Goal: Share content: Share content

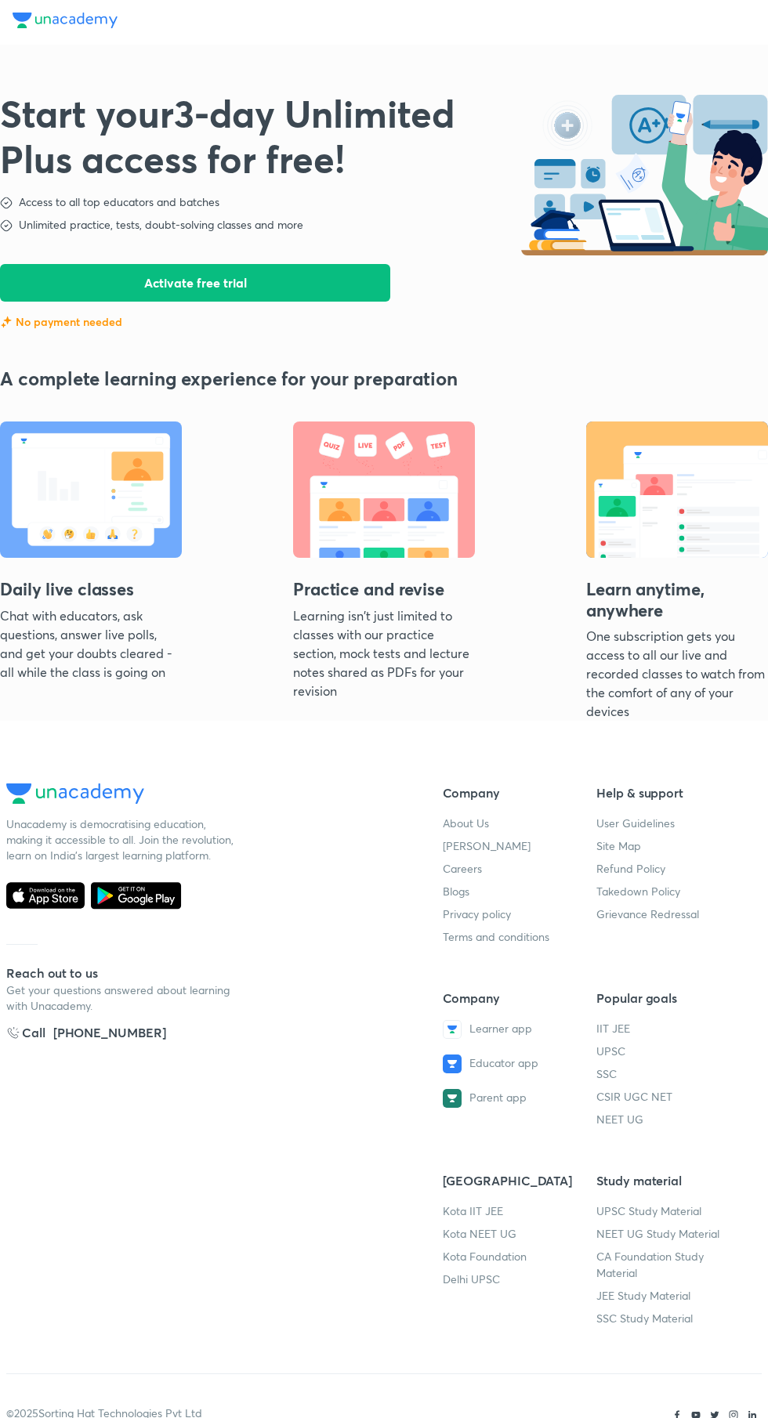
click at [278, 287] on button "Activate free trial" at bounding box center [195, 283] width 390 height 38
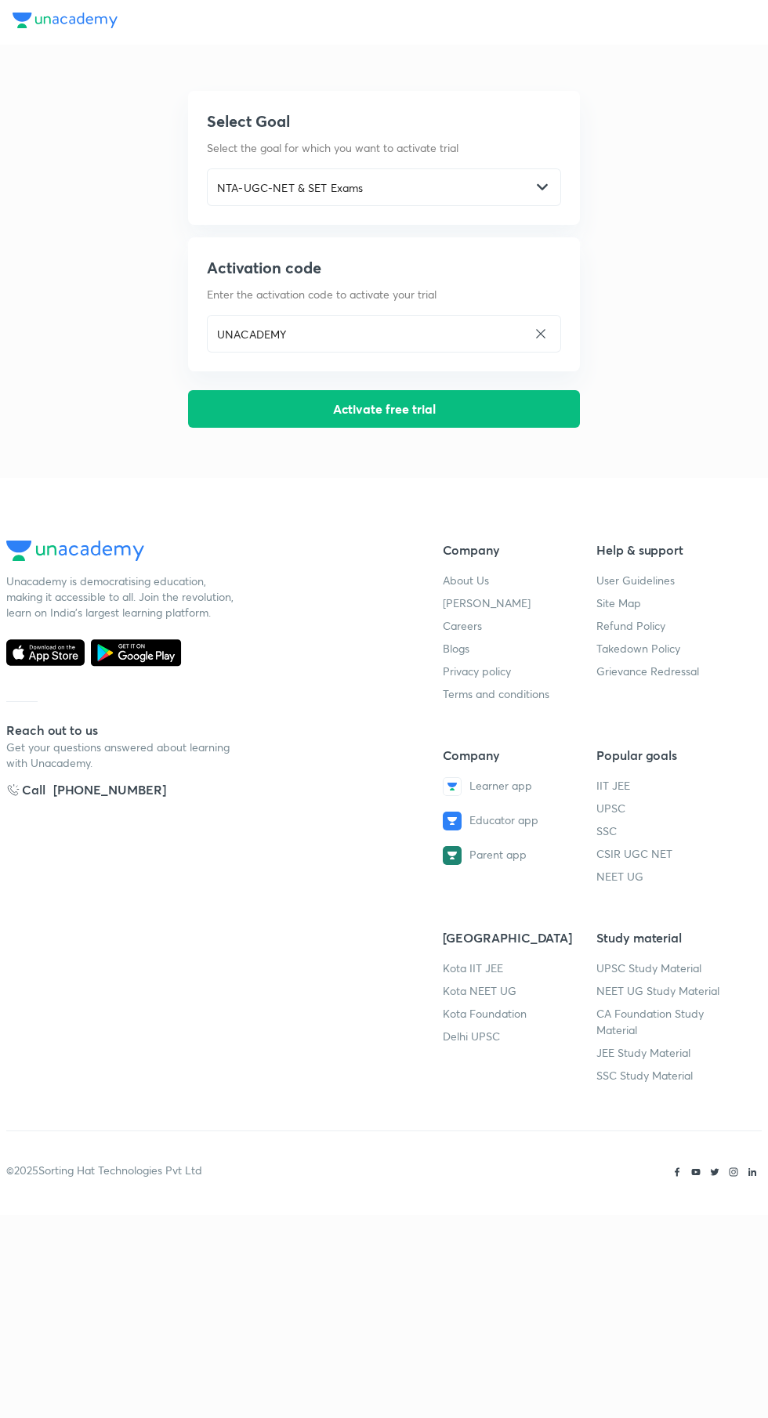
click at [433, 409] on button "Activate free trial" at bounding box center [384, 409] width 392 height 38
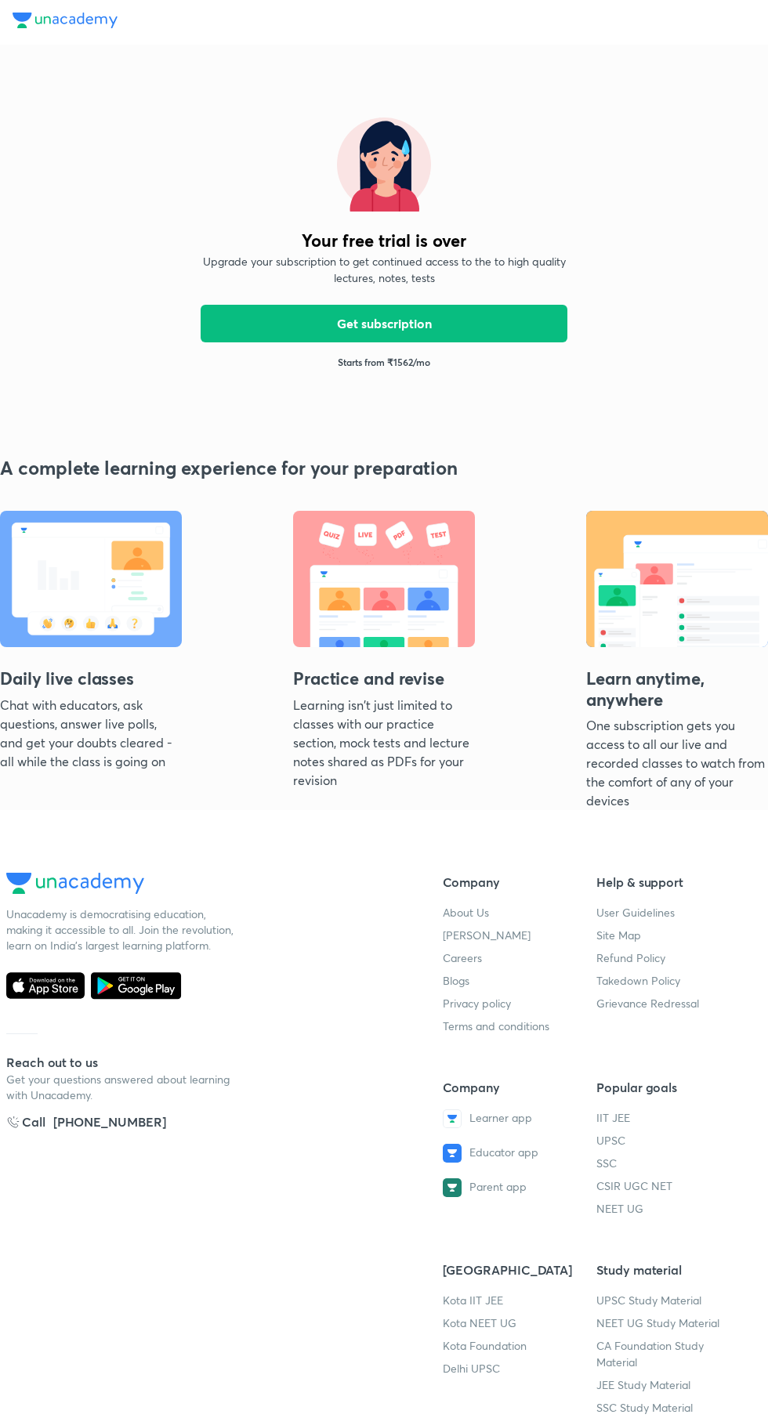
click at [419, 366] on p "Starts from ₹ 1562 /mo" at bounding box center [384, 362] width 92 height 14
click at [422, 324] on button "Get subscription" at bounding box center [384, 324] width 367 height 38
click at [393, 374] on div "Your free trial is over Upgrade your subscription to get continued access to th…" at bounding box center [384, 243] width 392 height 302
click at [107, 25] on img at bounding box center [65, 21] width 105 height 16
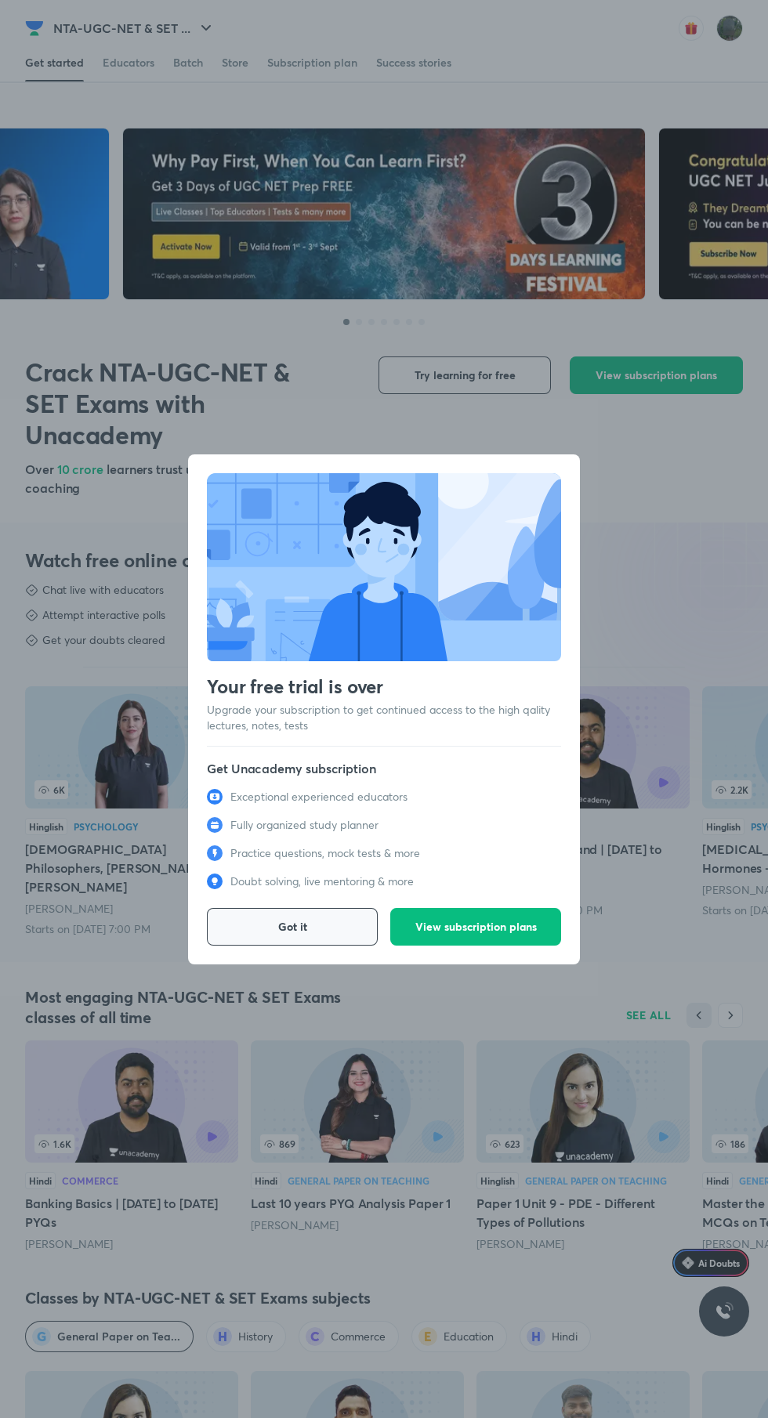
click at [271, 926] on button "Got it" at bounding box center [292, 927] width 171 height 38
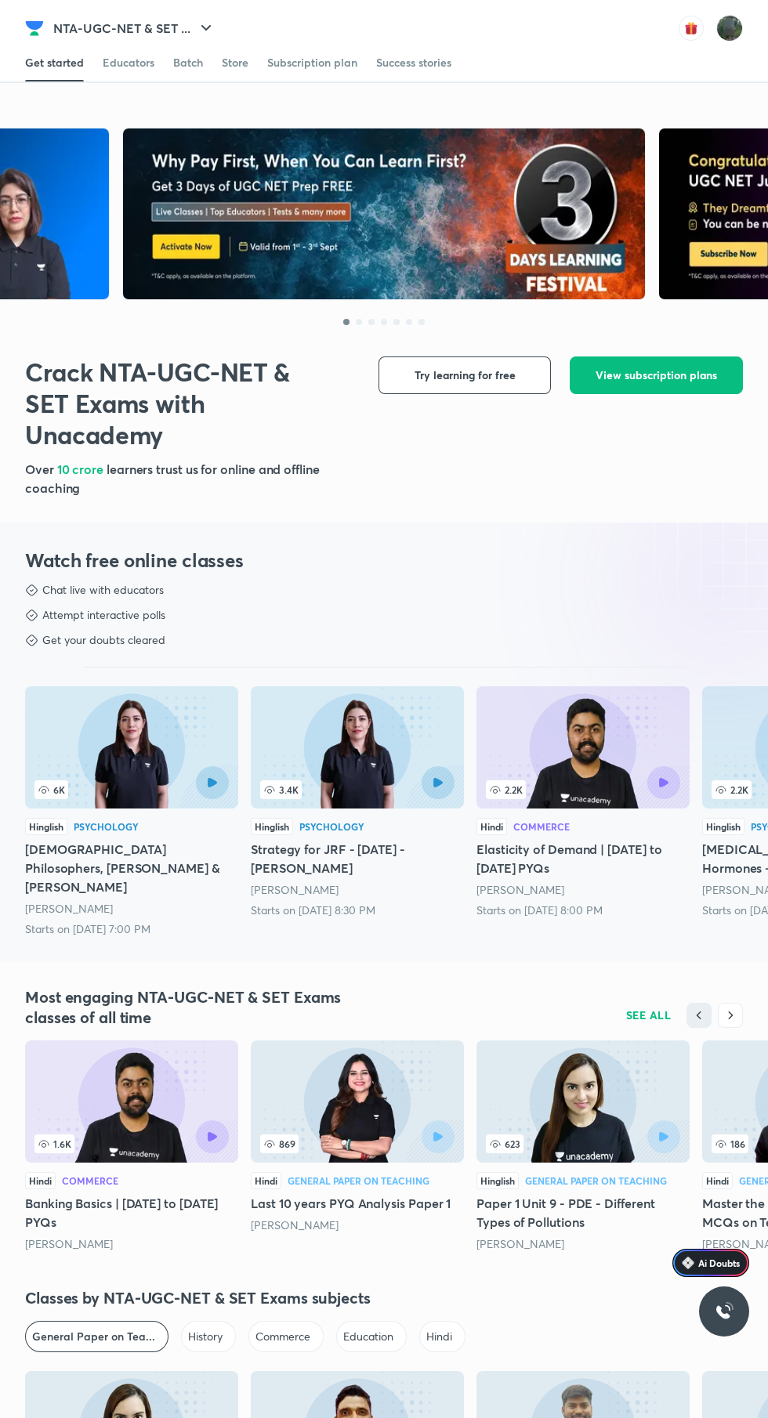
click at [271, 911] on div "Starts on Jul 30, 8:30 PM" at bounding box center [357, 911] width 213 height 16
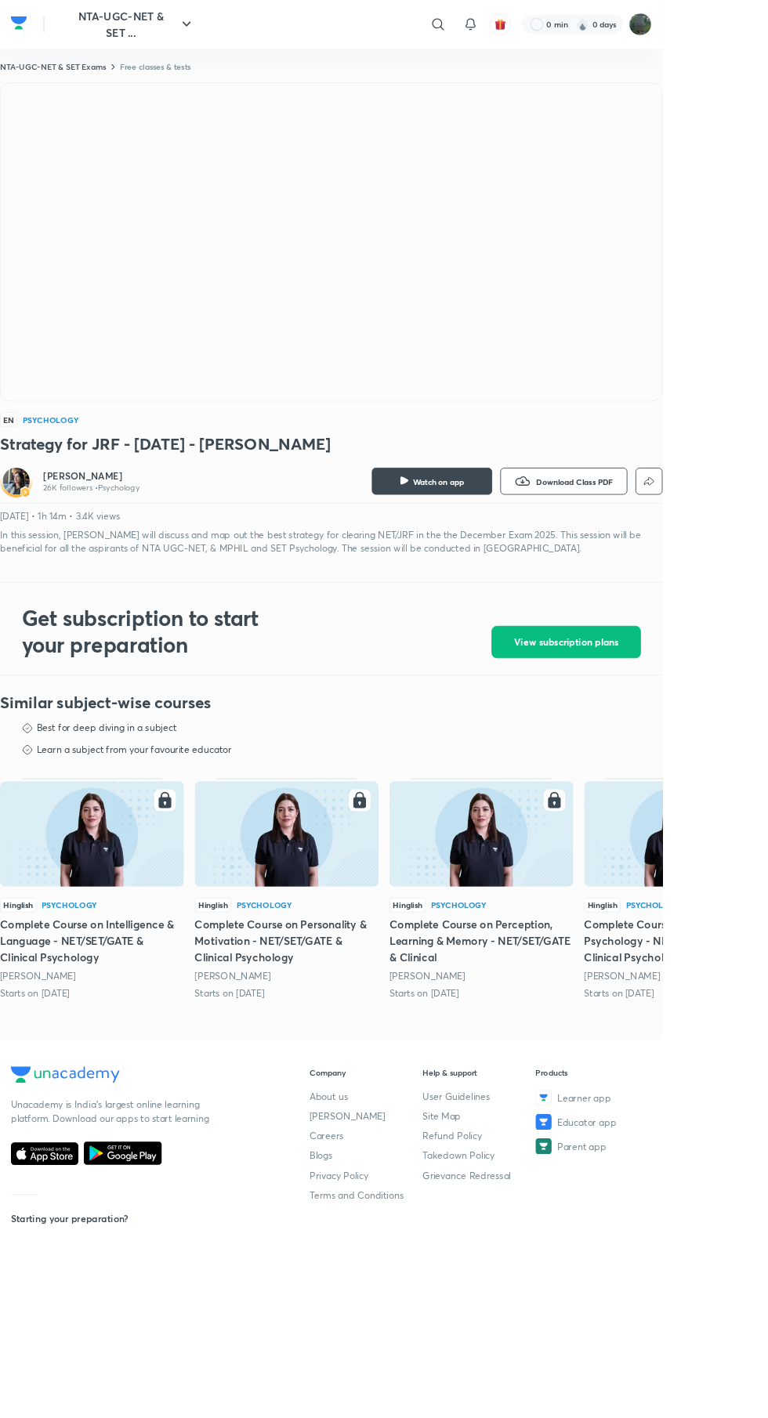
click at [511, 19] on icon at bounding box center [507, 28] width 19 height 19
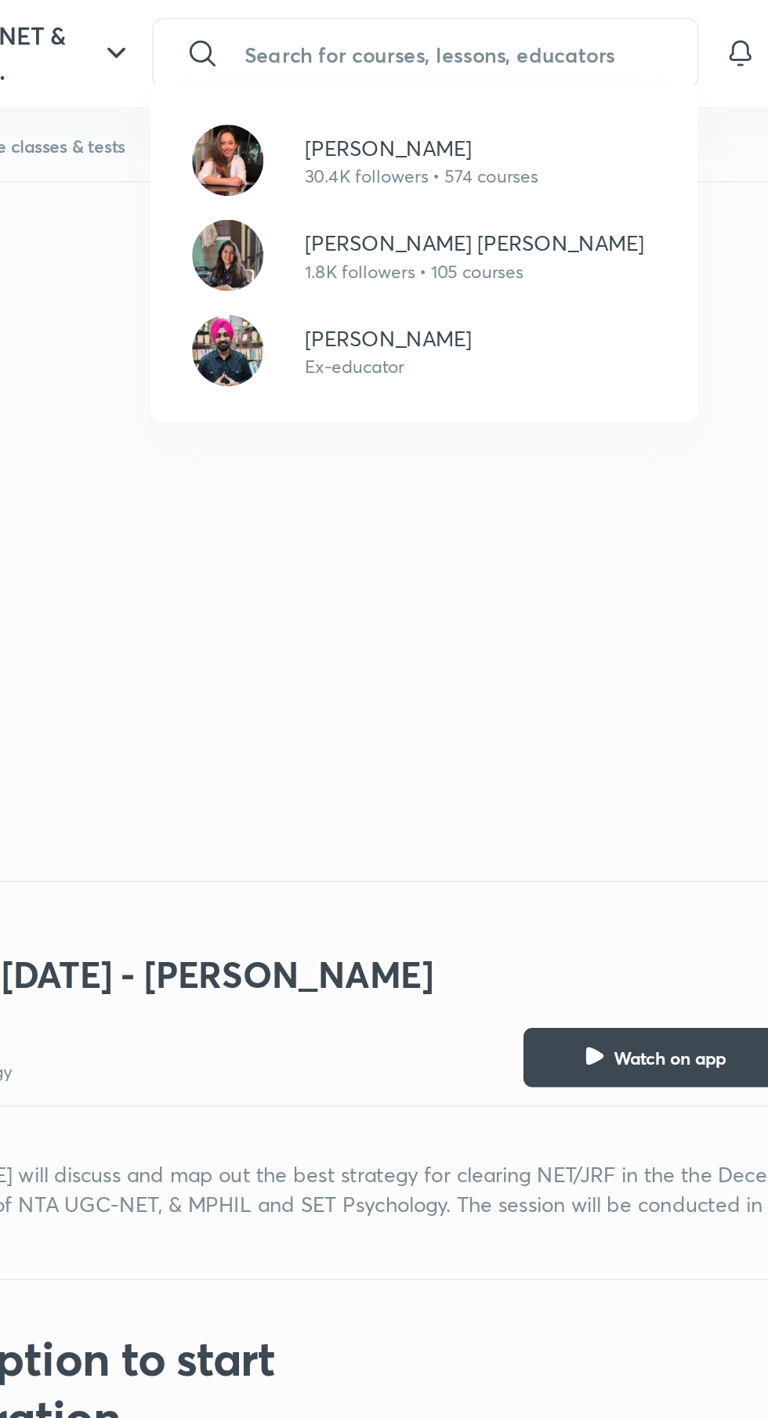
click at [416, 93] on p "30.4K followers • 574 courses" at bounding box center [377, 93] width 123 height 14
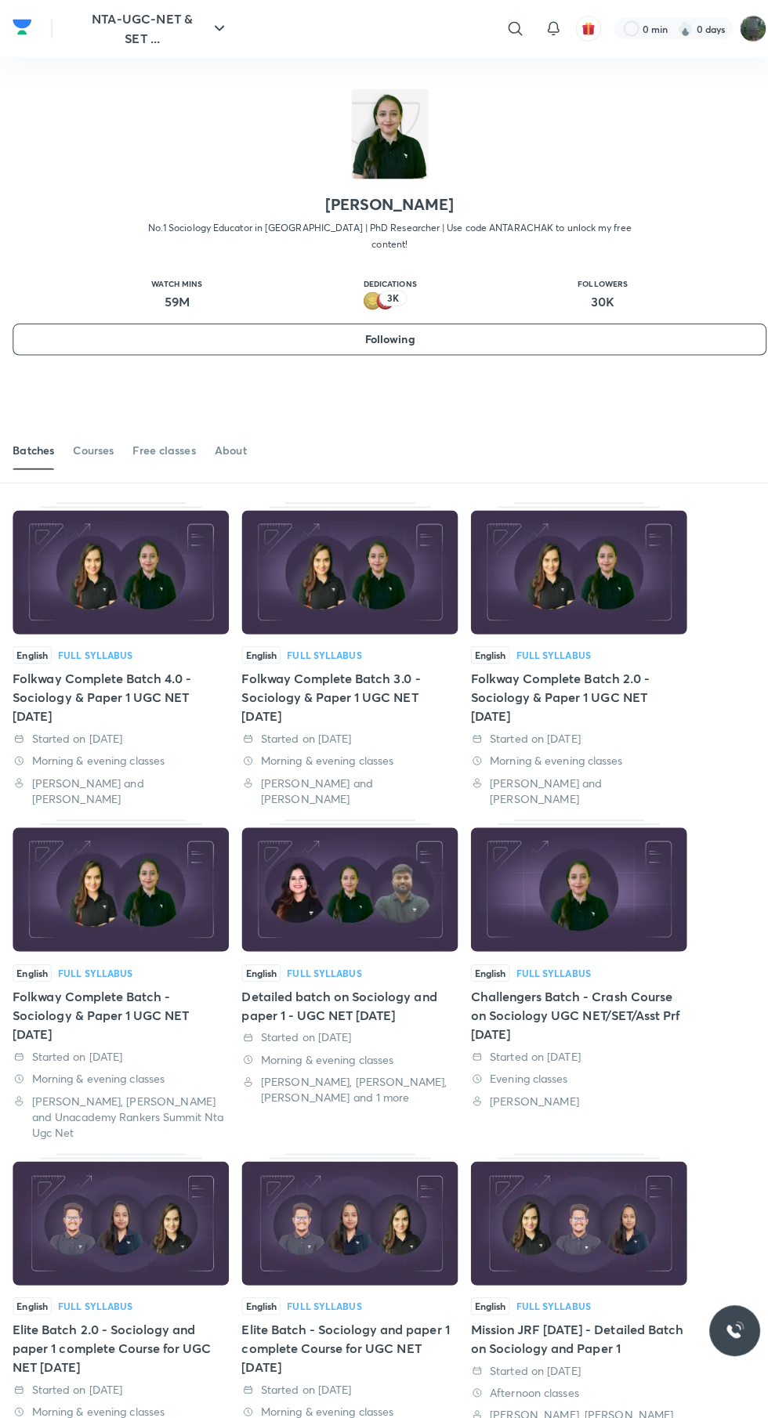
click at [165, 436] on div "Free classes" at bounding box center [162, 444] width 62 height 16
click at [92, 436] on div "Courses" at bounding box center [92, 444] width 40 height 16
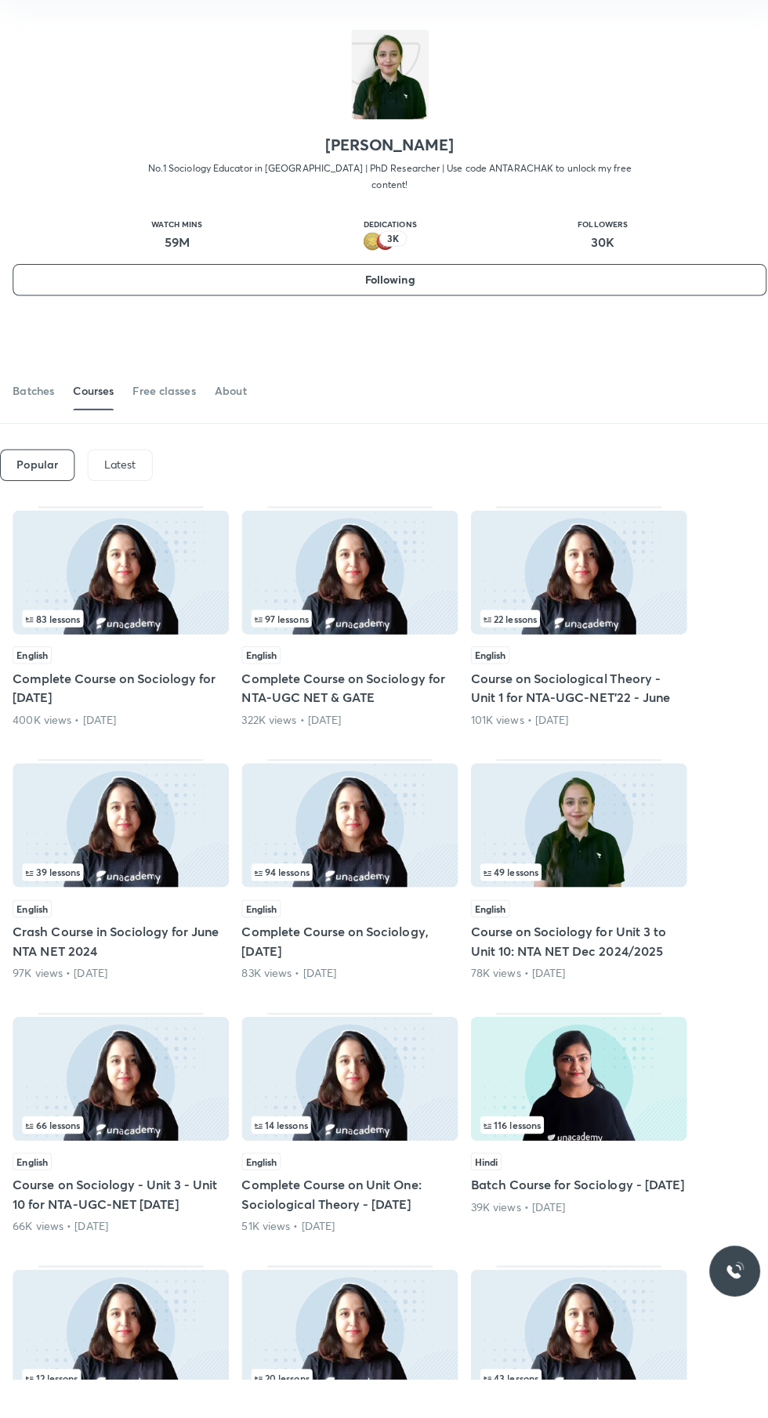
click at [118, 510] on p "Latest" at bounding box center [118, 516] width 31 height 13
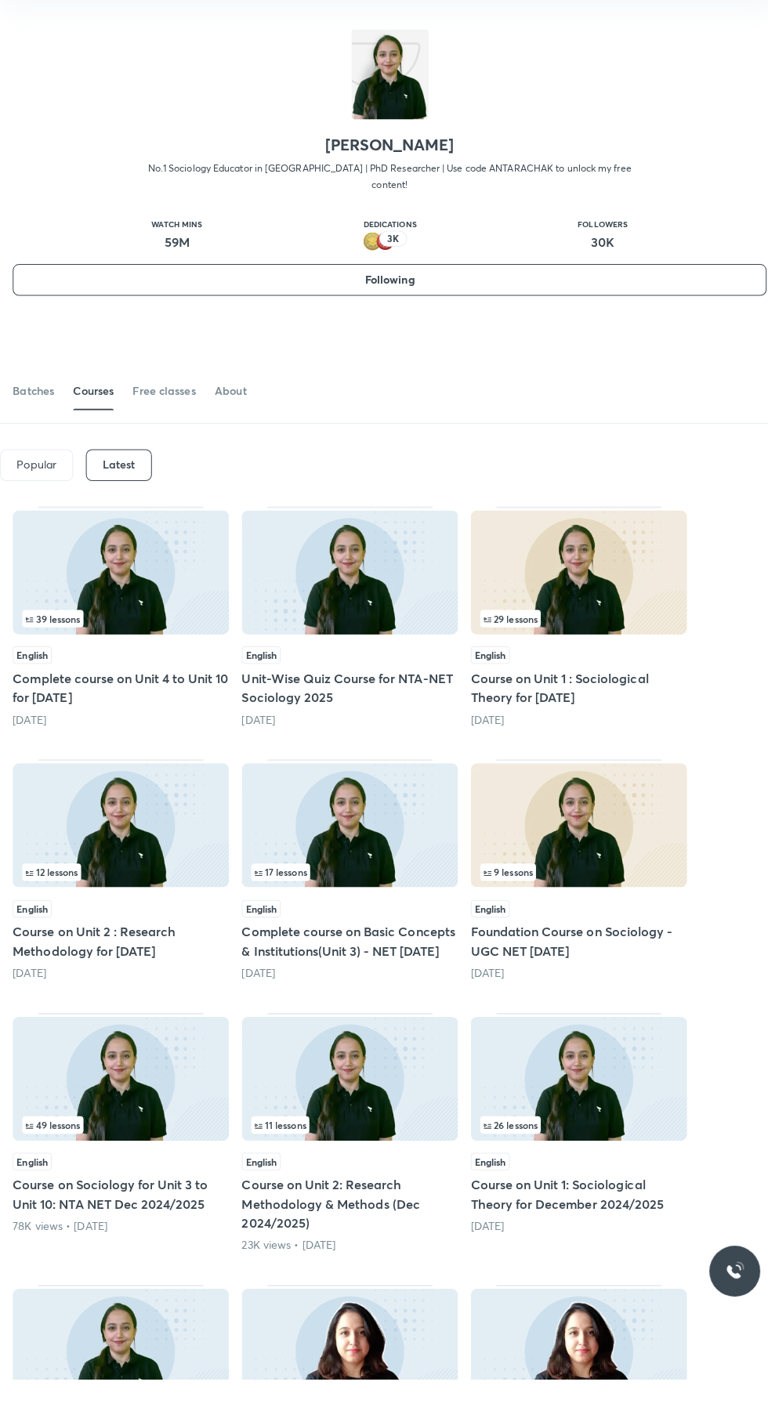
click at [128, 616] on img at bounding box center [119, 623] width 213 height 122
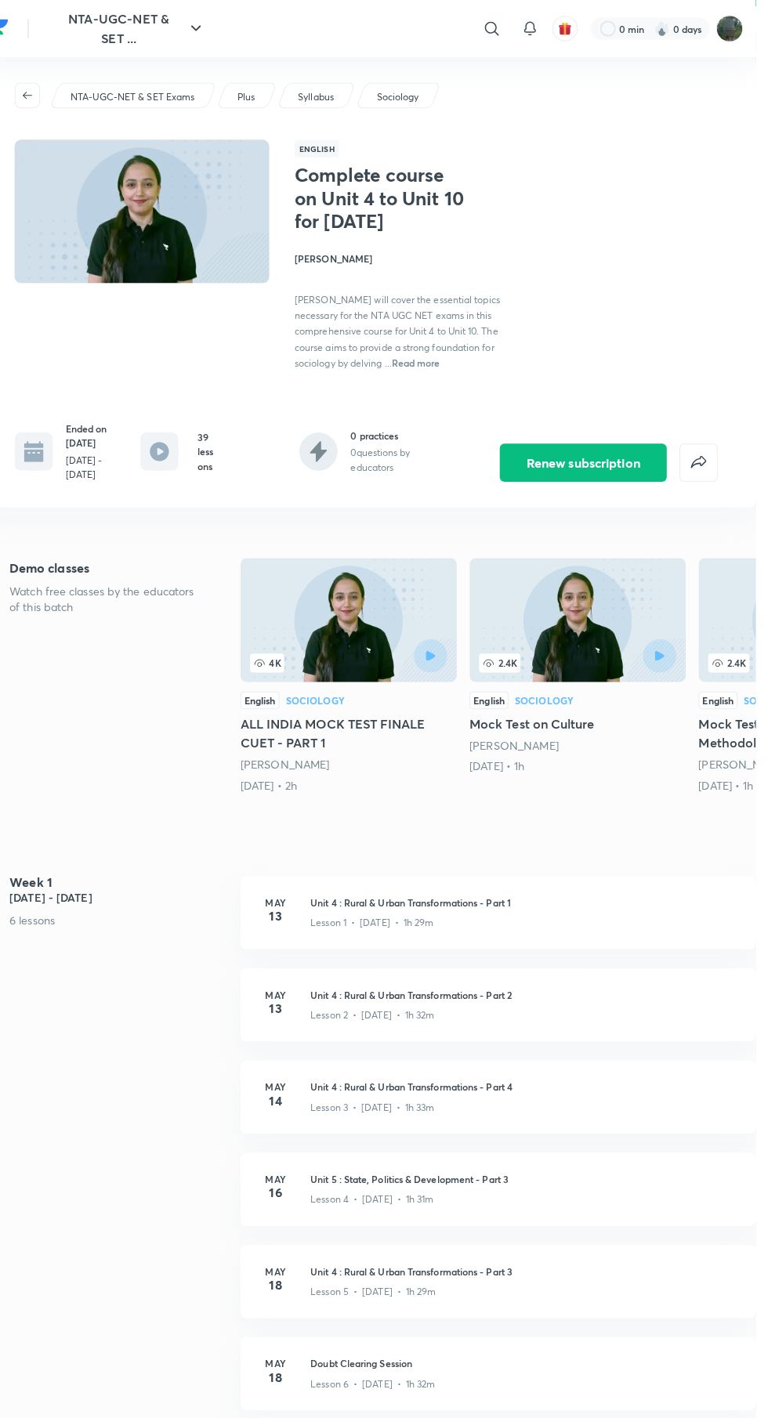
click at [546, 896] on h3 "Unit 4 : Rural & Urban Transformations - Part 1" at bounding box center [539, 889] width 420 height 14
click at [731, 913] on div "Lesson 1 • May 13 • 1h 29m" at bounding box center [539, 906] width 420 height 20
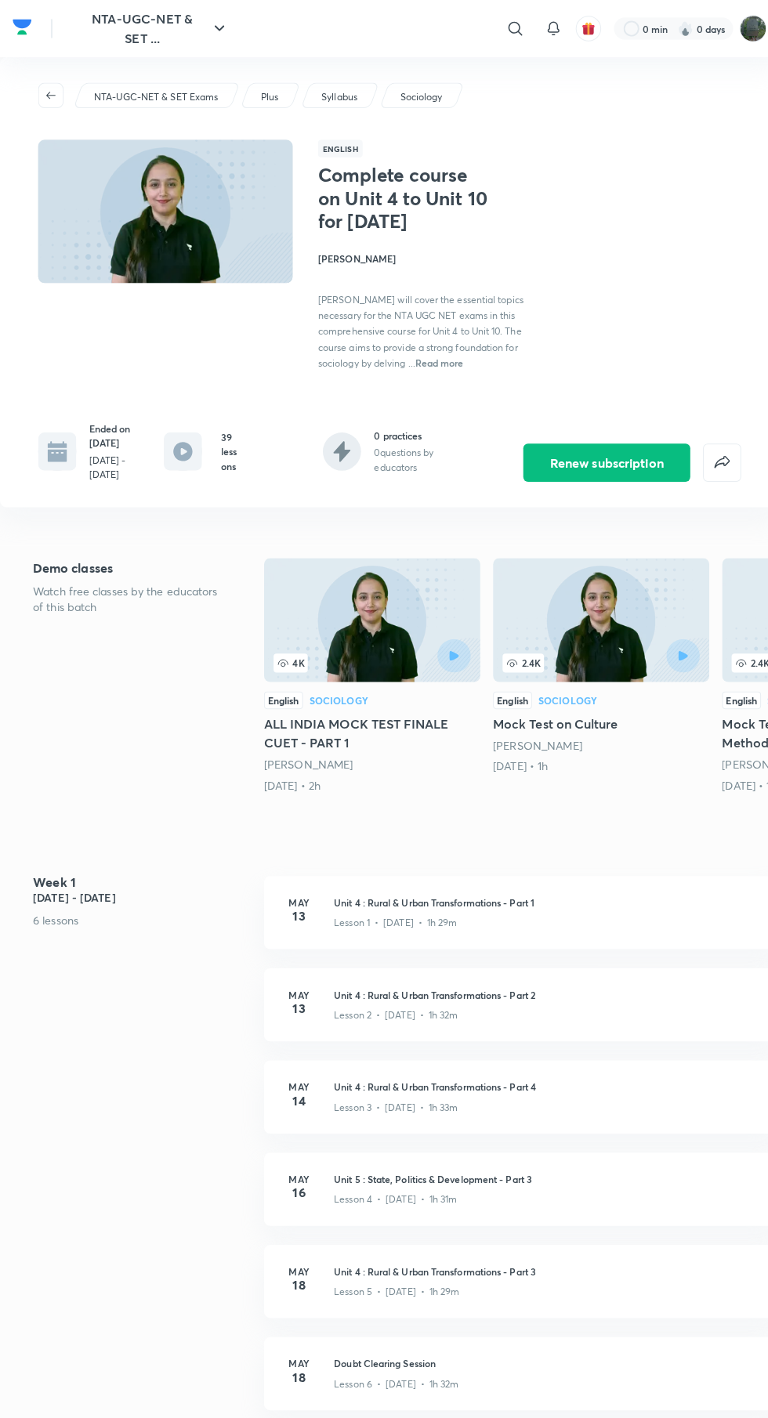
click at [270, 92] on p "Plus" at bounding box center [265, 96] width 17 height 14
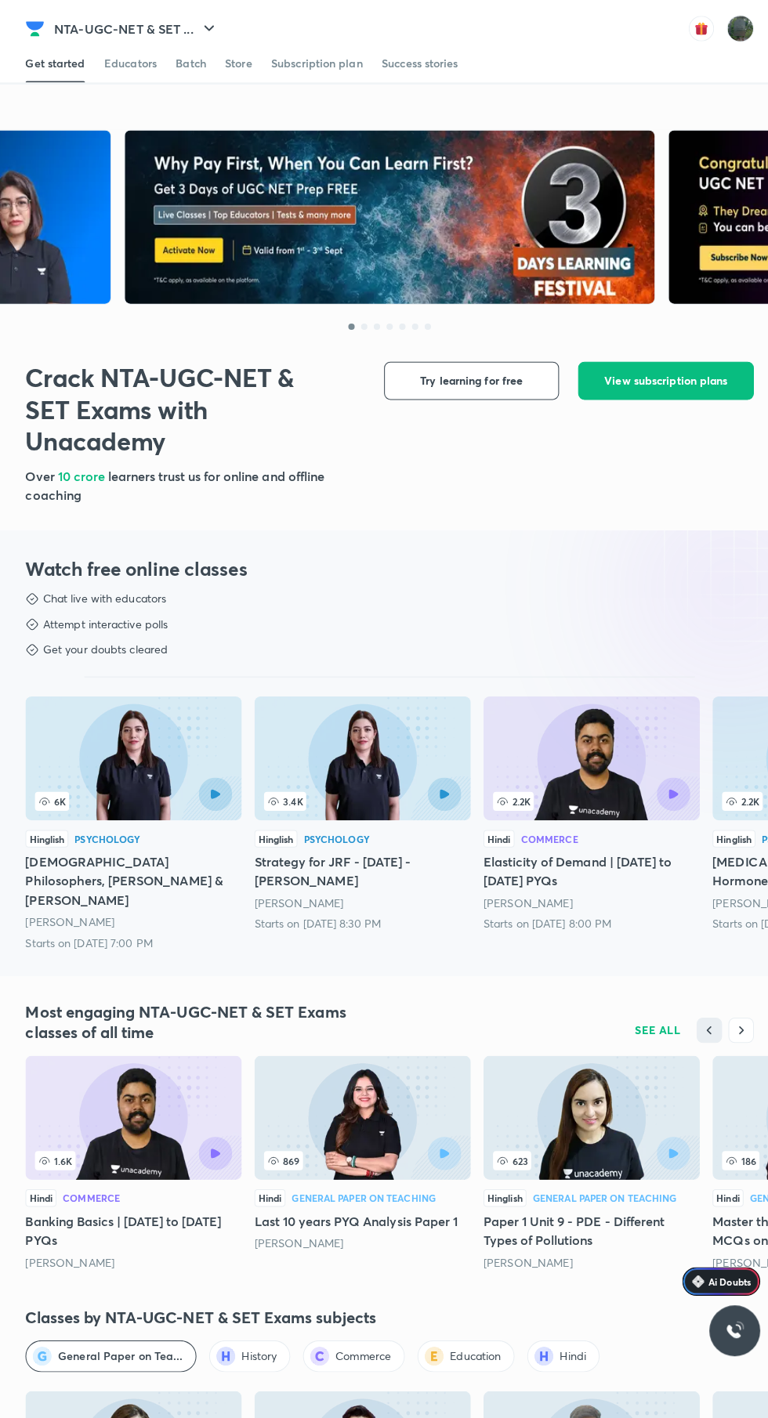
click at [129, 61] on div "Educators" at bounding box center [129, 63] width 52 height 16
click at [186, 28] on button "NTA-UGC-NET & SET ..." at bounding box center [134, 28] width 181 height 31
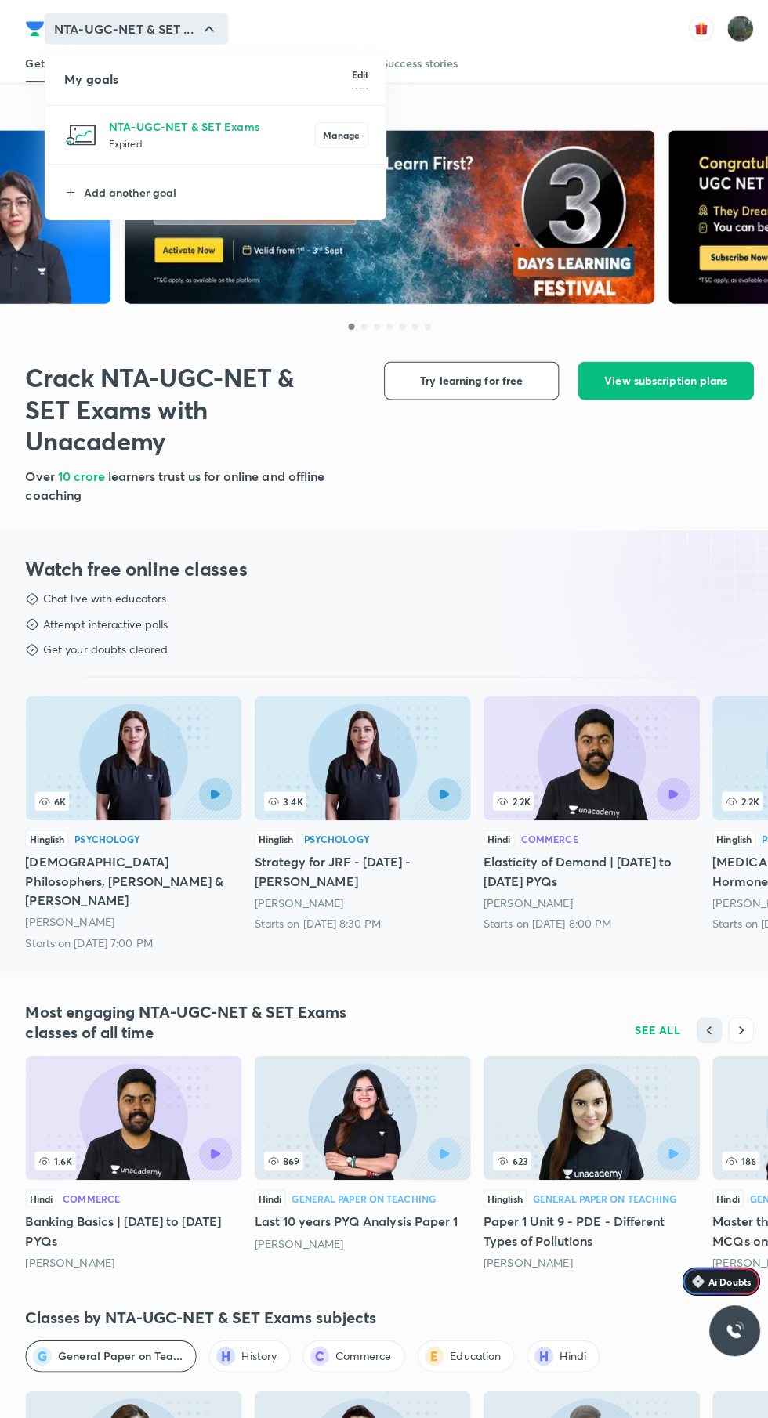
click at [361, 70] on h6 "Edit" at bounding box center [354, 74] width 16 height 14
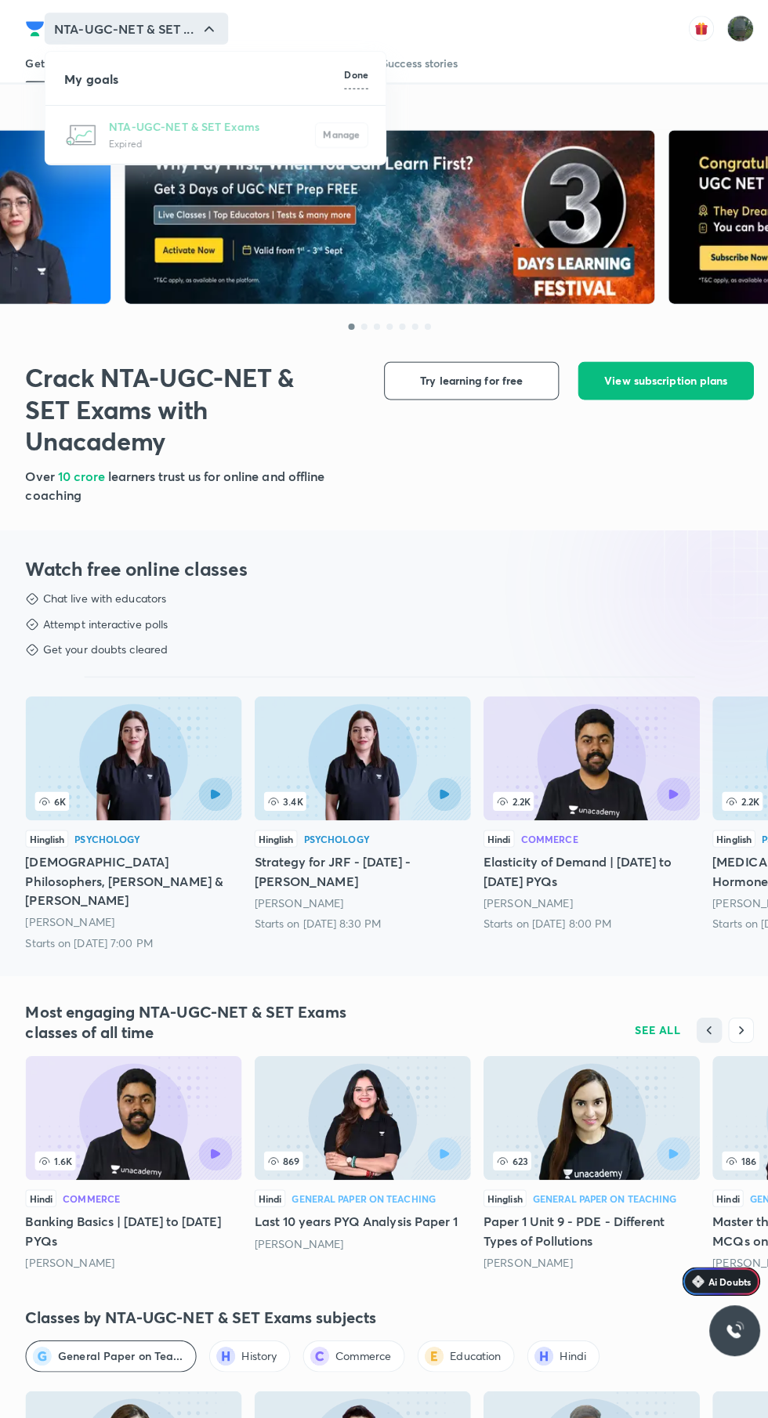
click at [361, 71] on h6 "Done" at bounding box center [351, 74] width 24 height 14
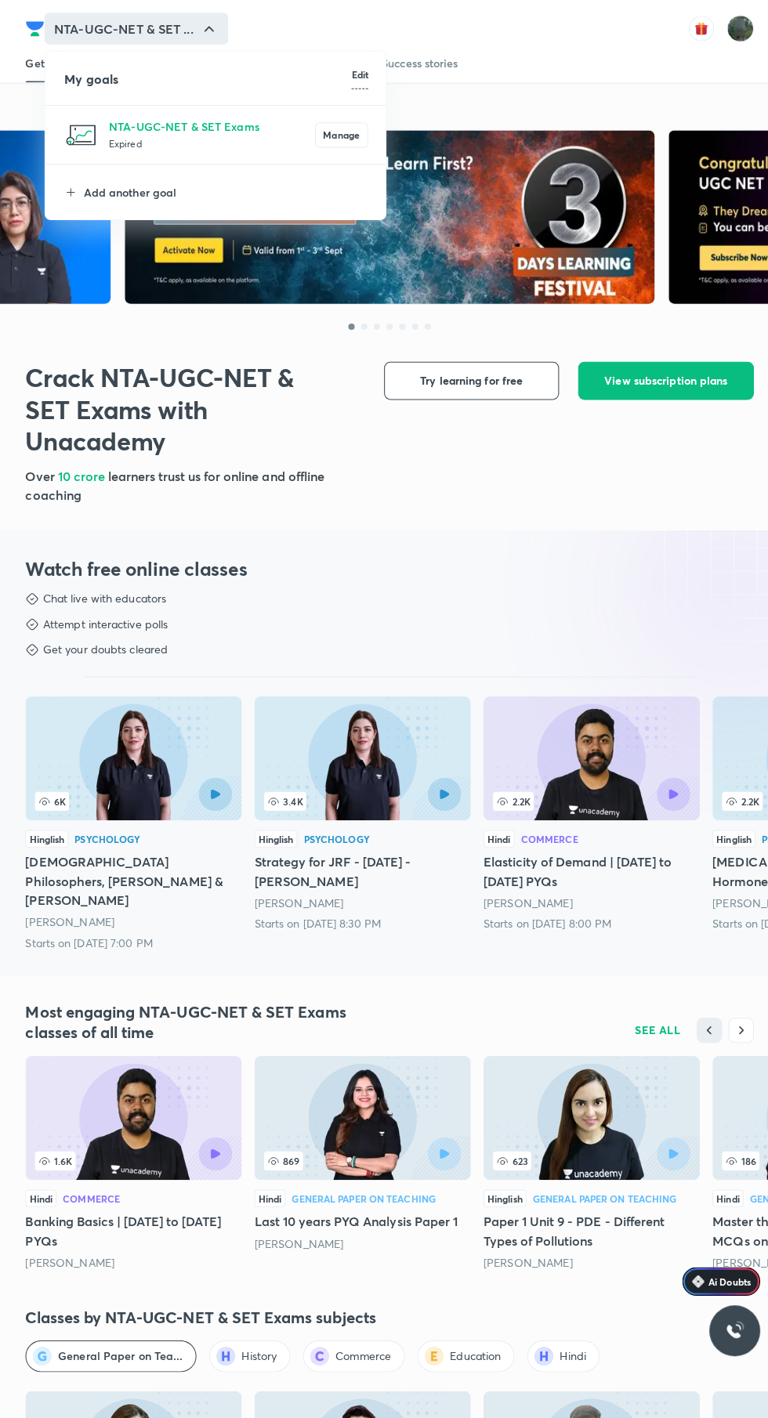
click at [592, 57] on div at bounding box center [384, 709] width 768 height 1418
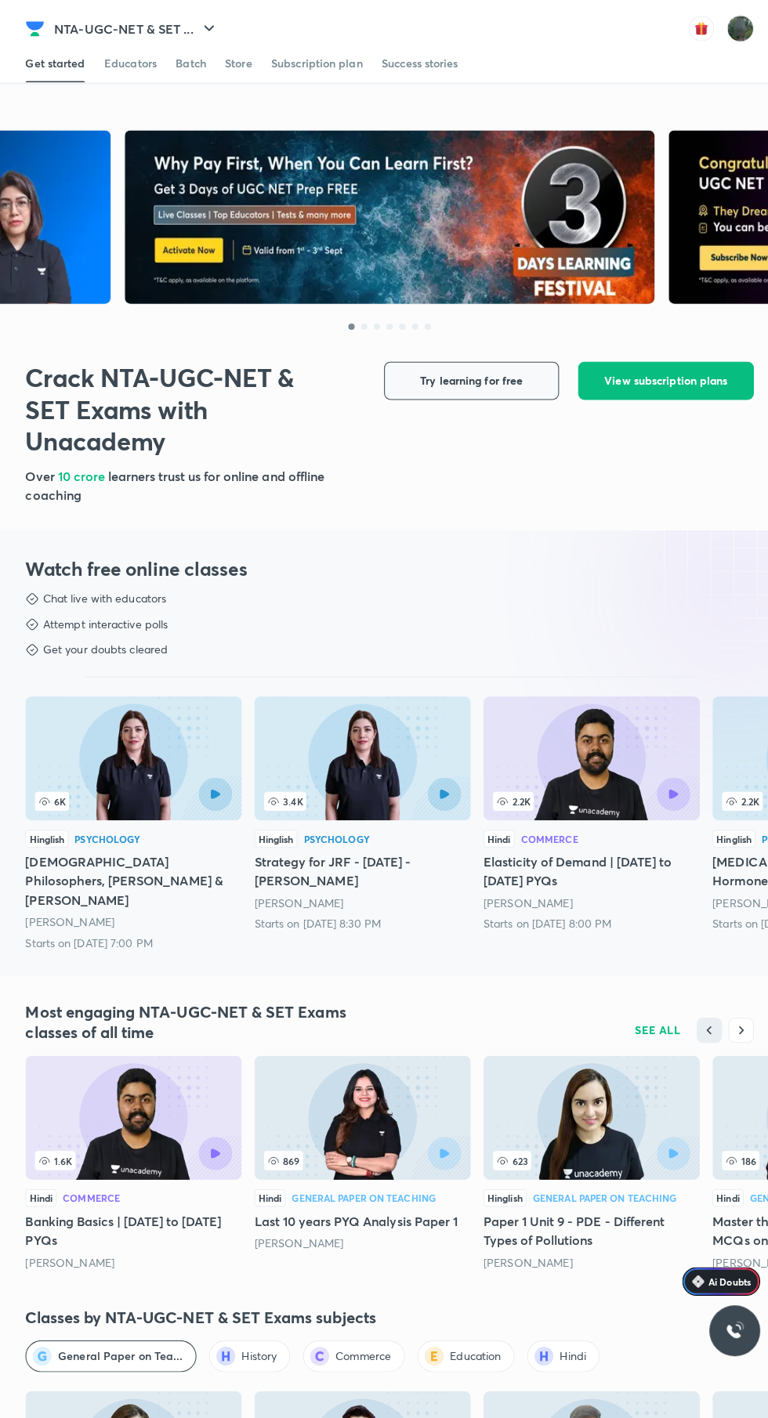
click at [465, 376] on span "Try learning for free" at bounding box center [465, 375] width 101 height 16
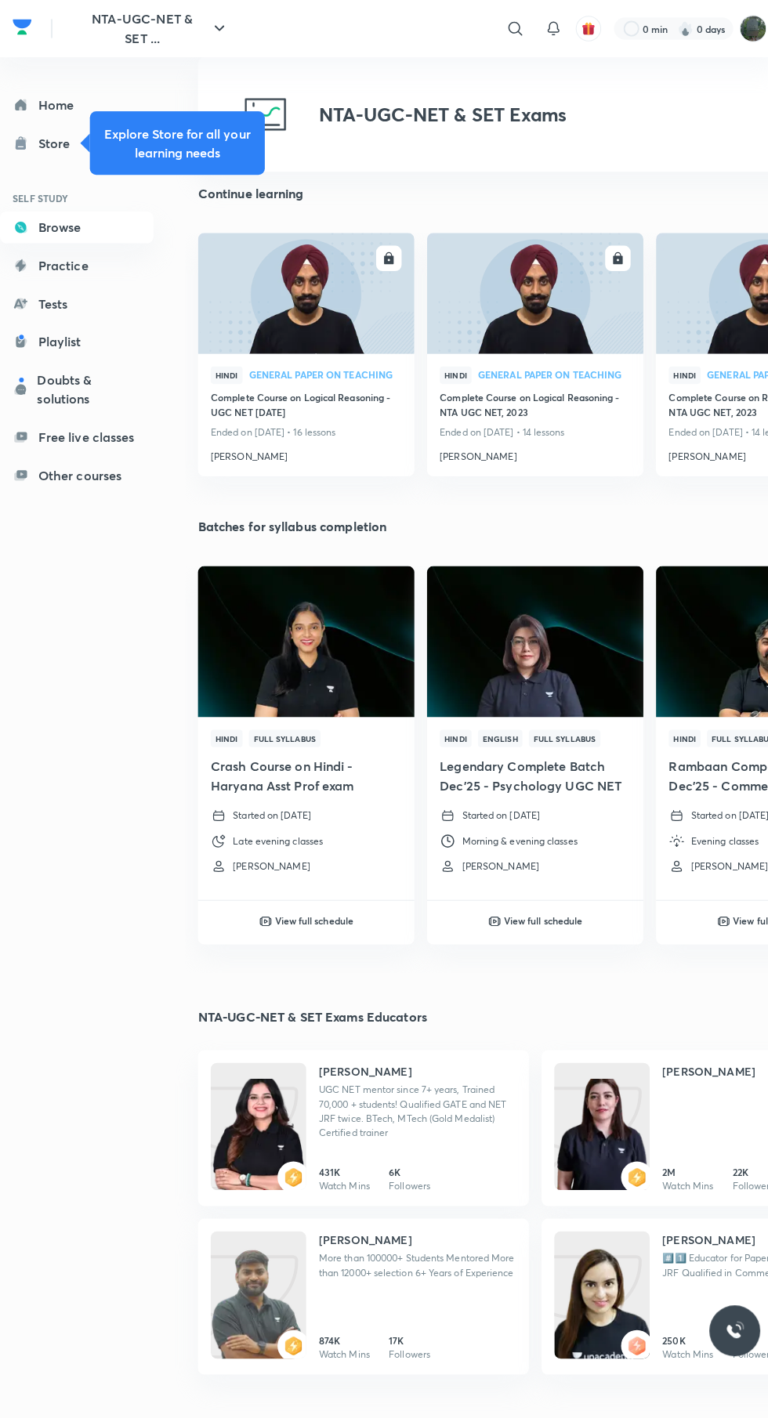
click at [509, 23] on icon at bounding box center [507, 28] width 19 height 19
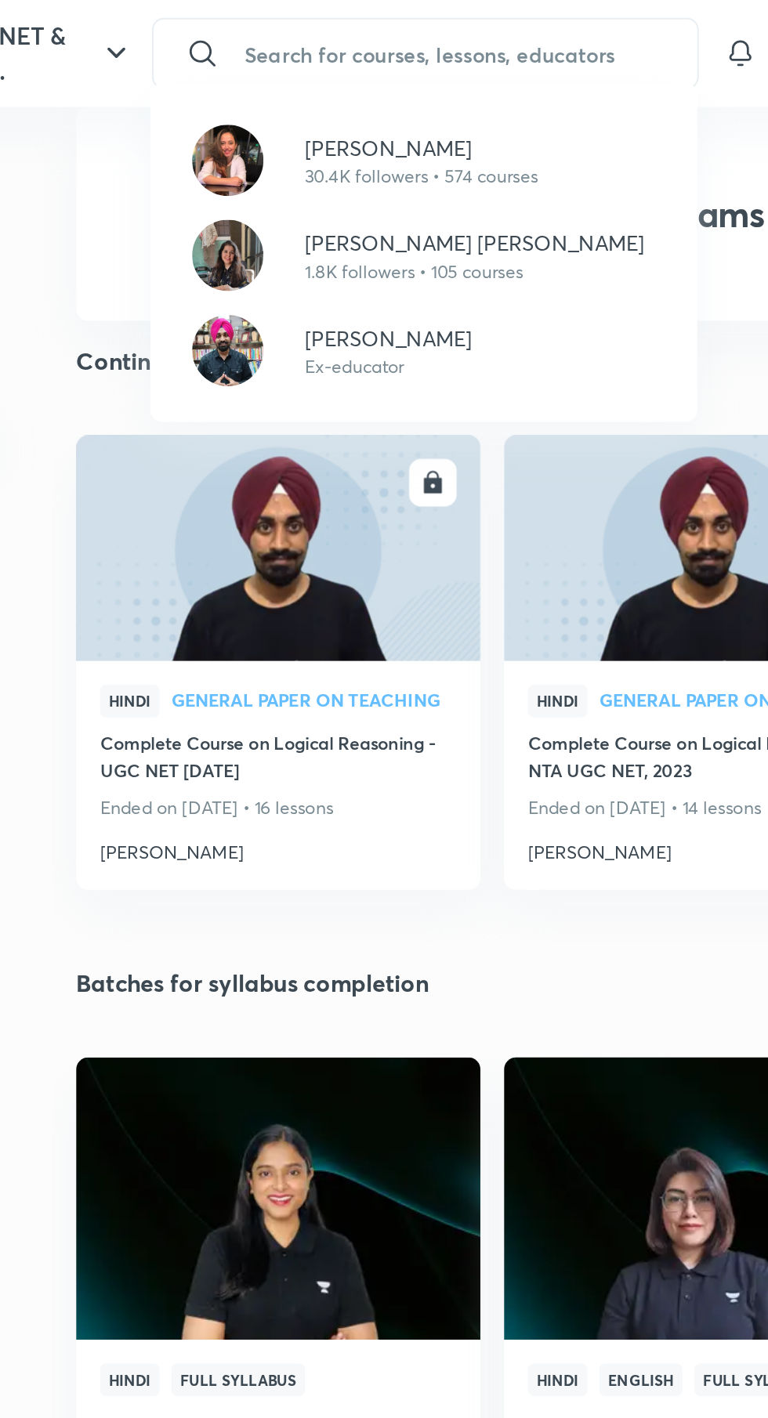
click at [371, 81] on p "Antara Chakrabarty" at bounding box center [377, 78] width 123 height 16
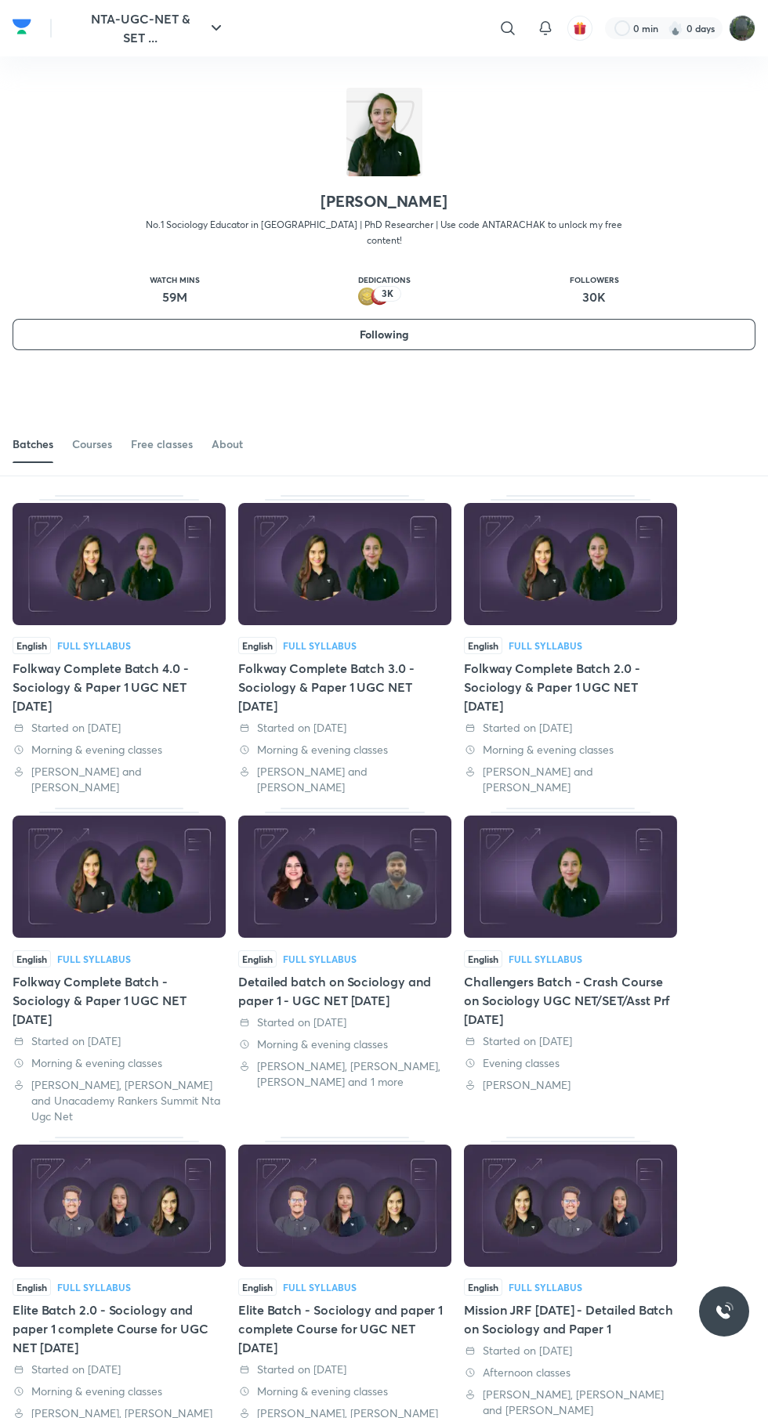
click at [100, 436] on div "Courses" at bounding box center [92, 444] width 40 height 16
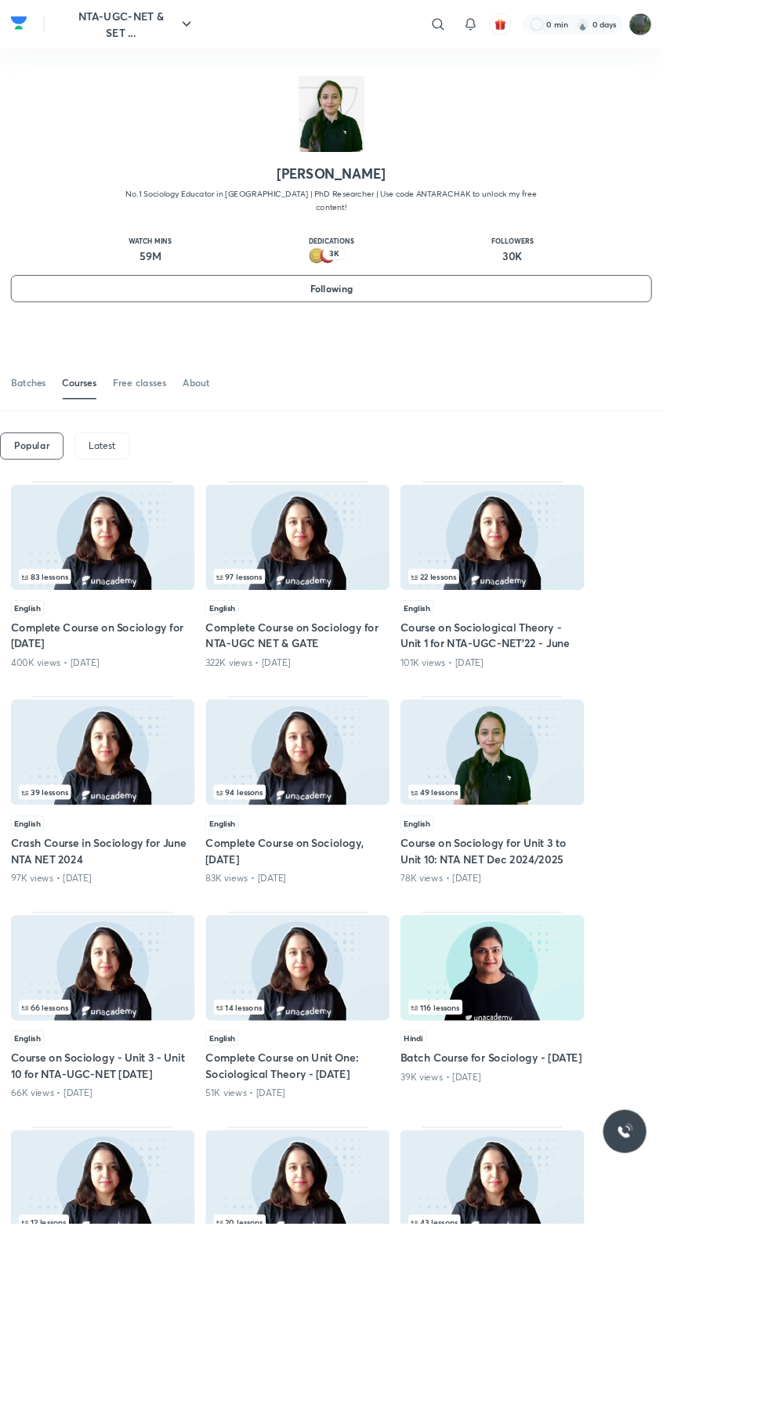
click at [91, 597] on img at bounding box center [119, 623] width 213 height 122
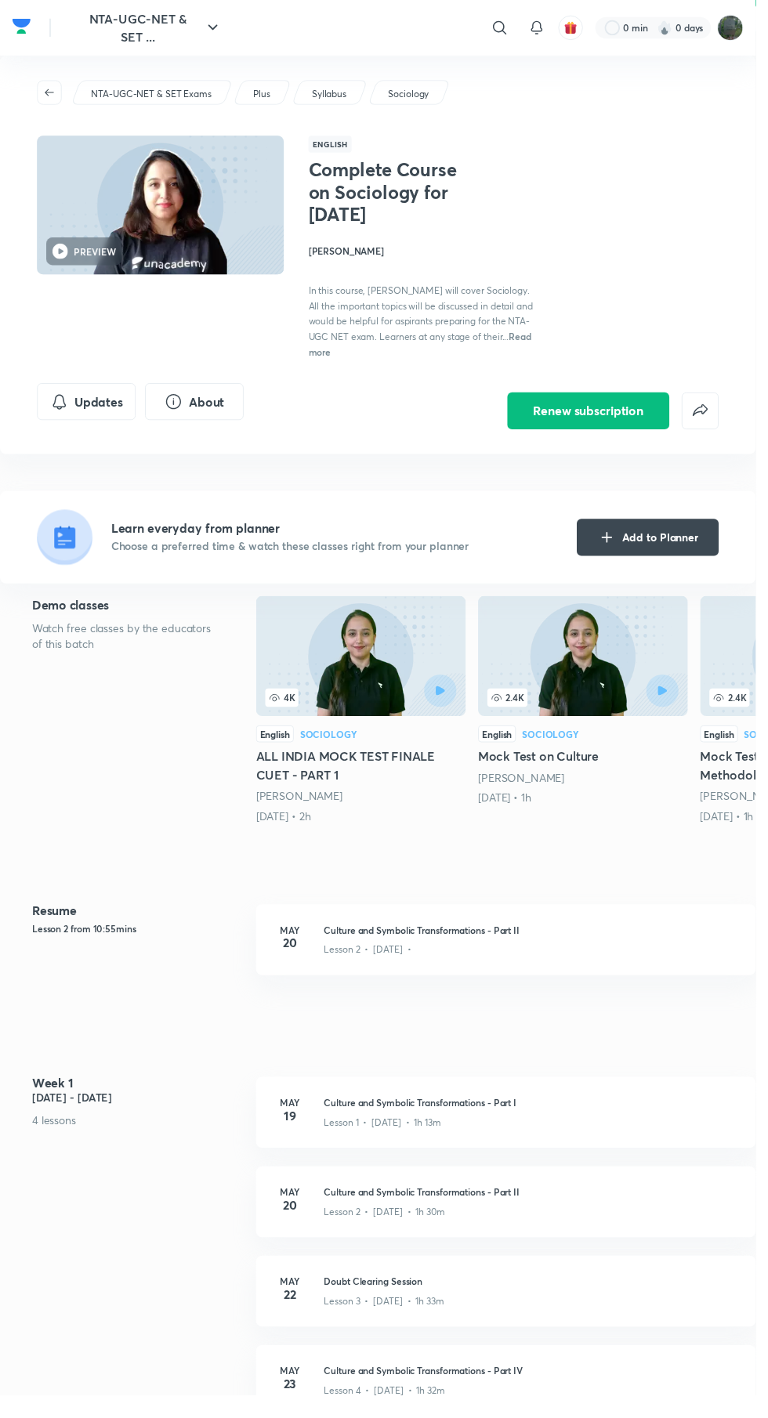
click at [60, 408] on icon "Updates" at bounding box center [60, 408] width 19 height 19
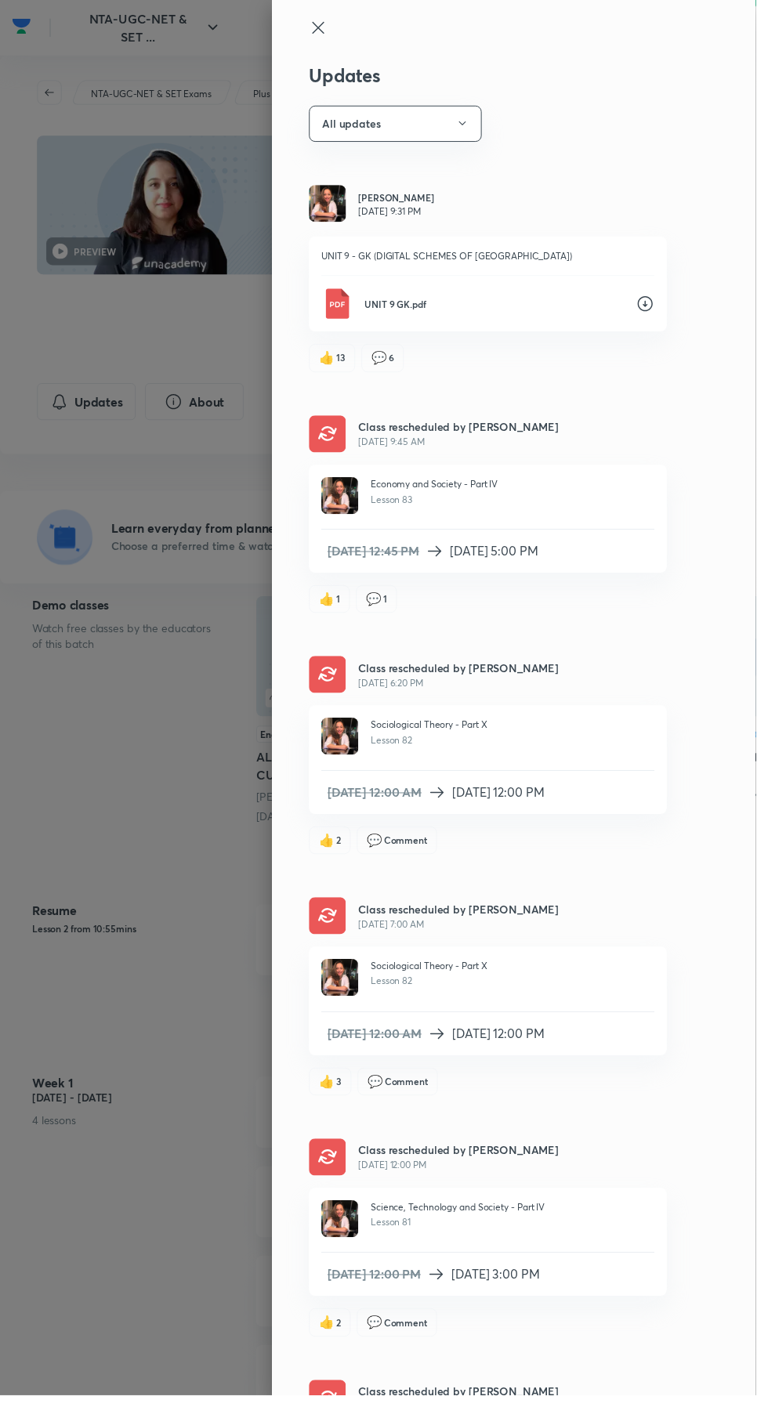
click at [171, 722] on div at bounding box center [384, 709] width 768 height 1418
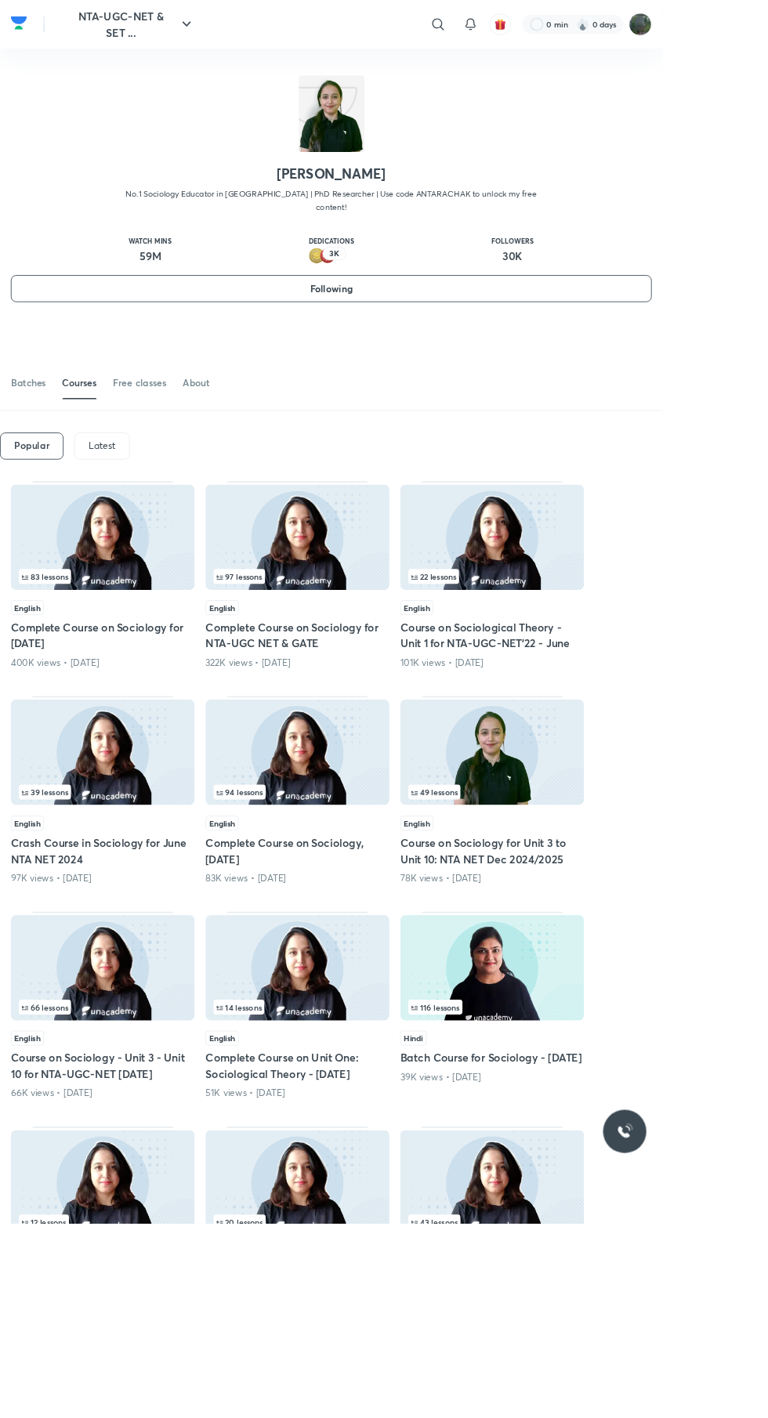
click at [118, 510] on p "Latest" at bounding box center [118, 516] width 31 height 13
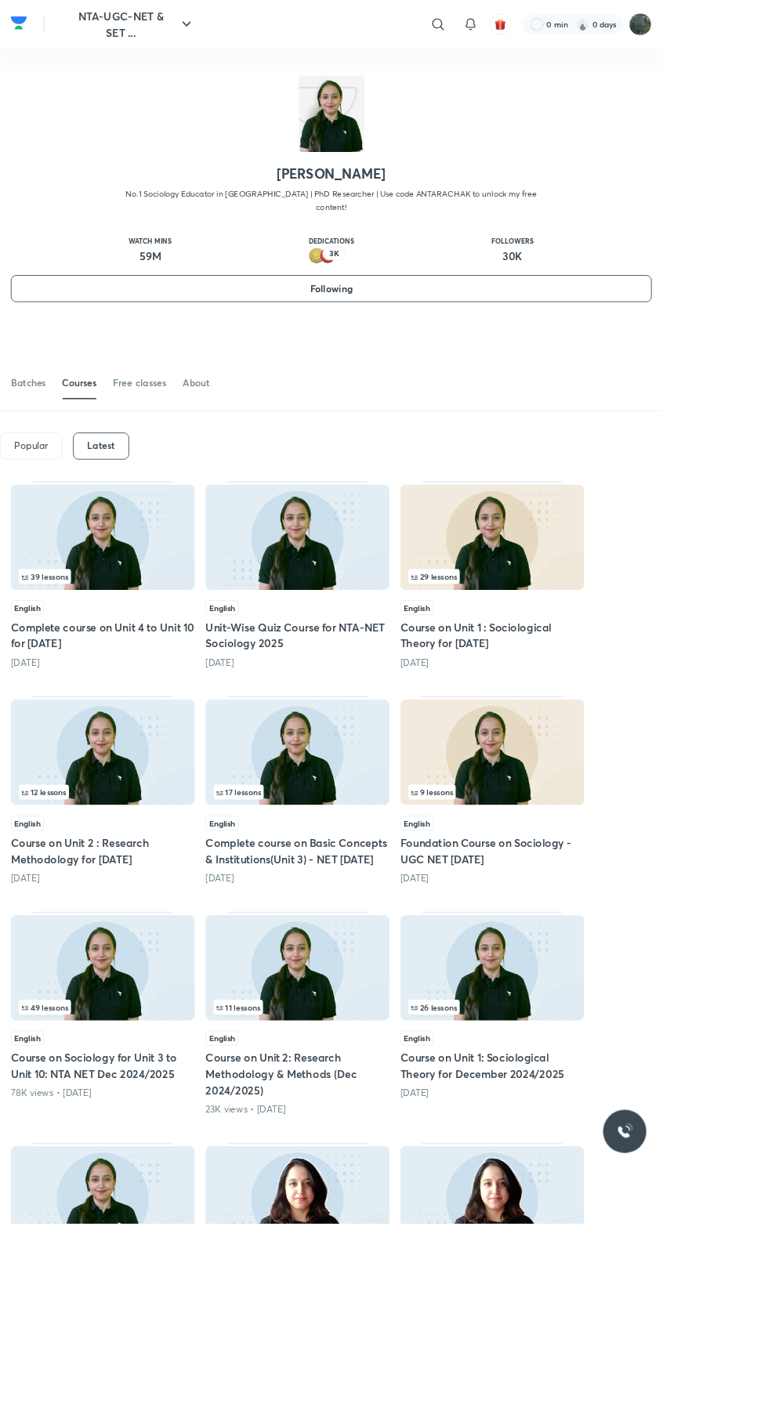
click at [85, 611] on img at bounding box center [119, 623] width 213 height 122
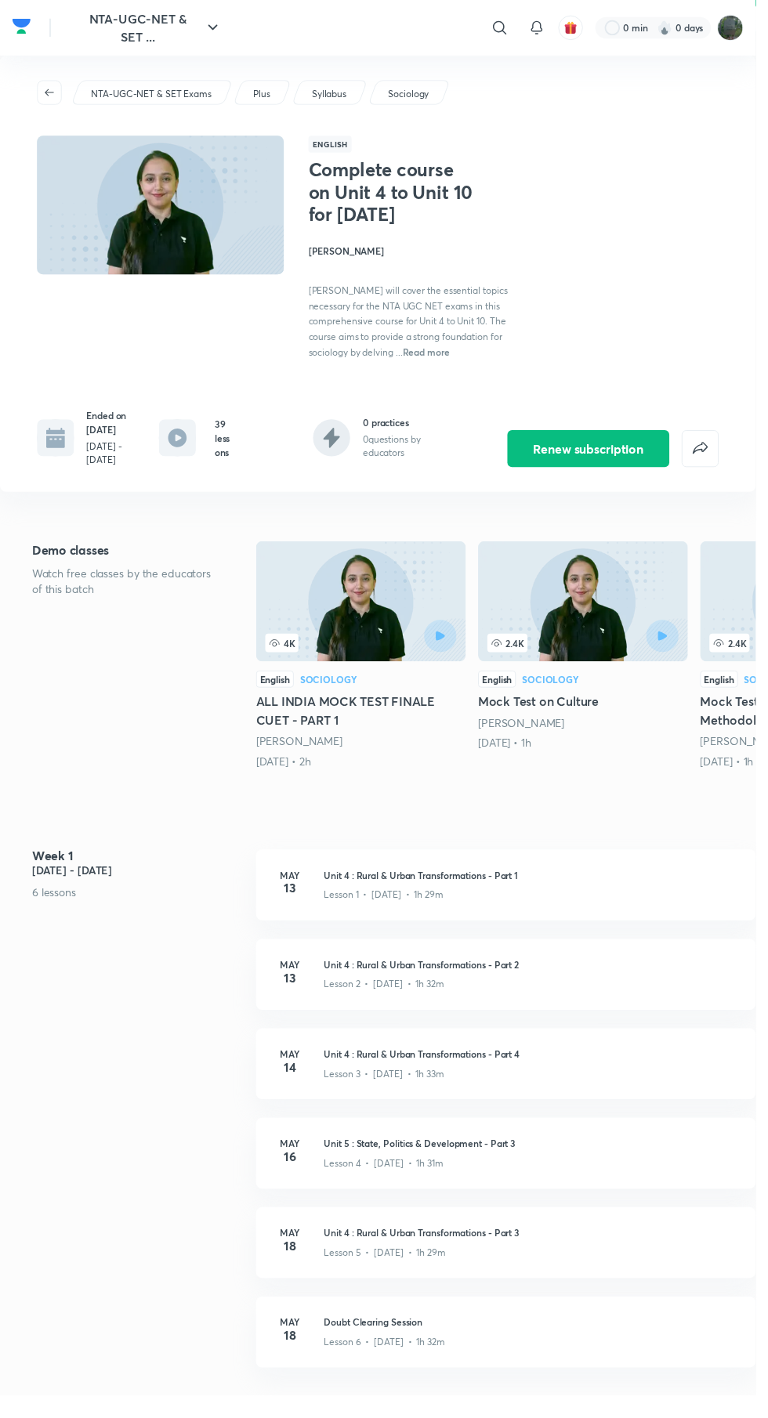
click at [711, 462] on icon "false" at bounding box center [711, 456] width 15 height 12
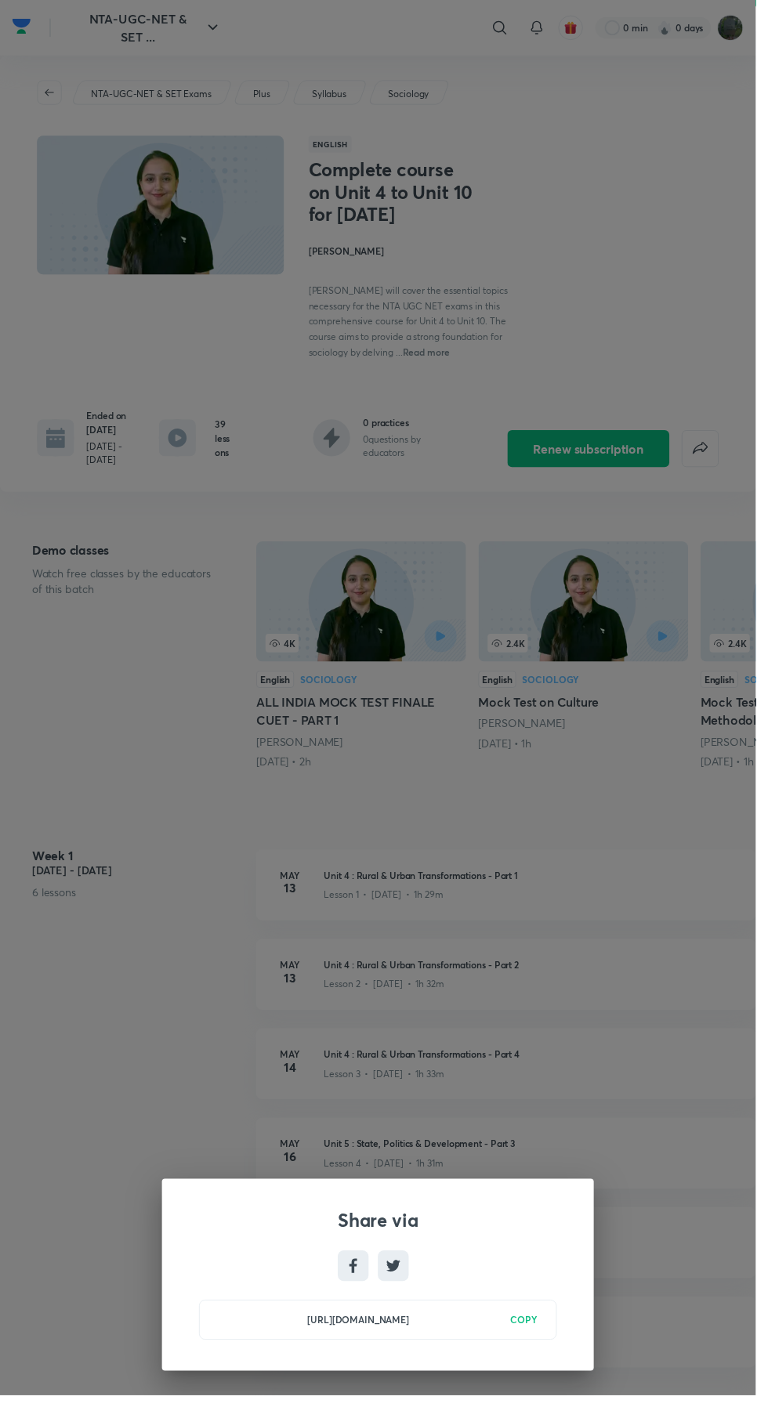
click at [731, 321] on div "Share via https://unacademy.com/course/complete-course-on-unit-4-to-unit-10-for…" at bounding box center [384, 709] width 768 height 1418
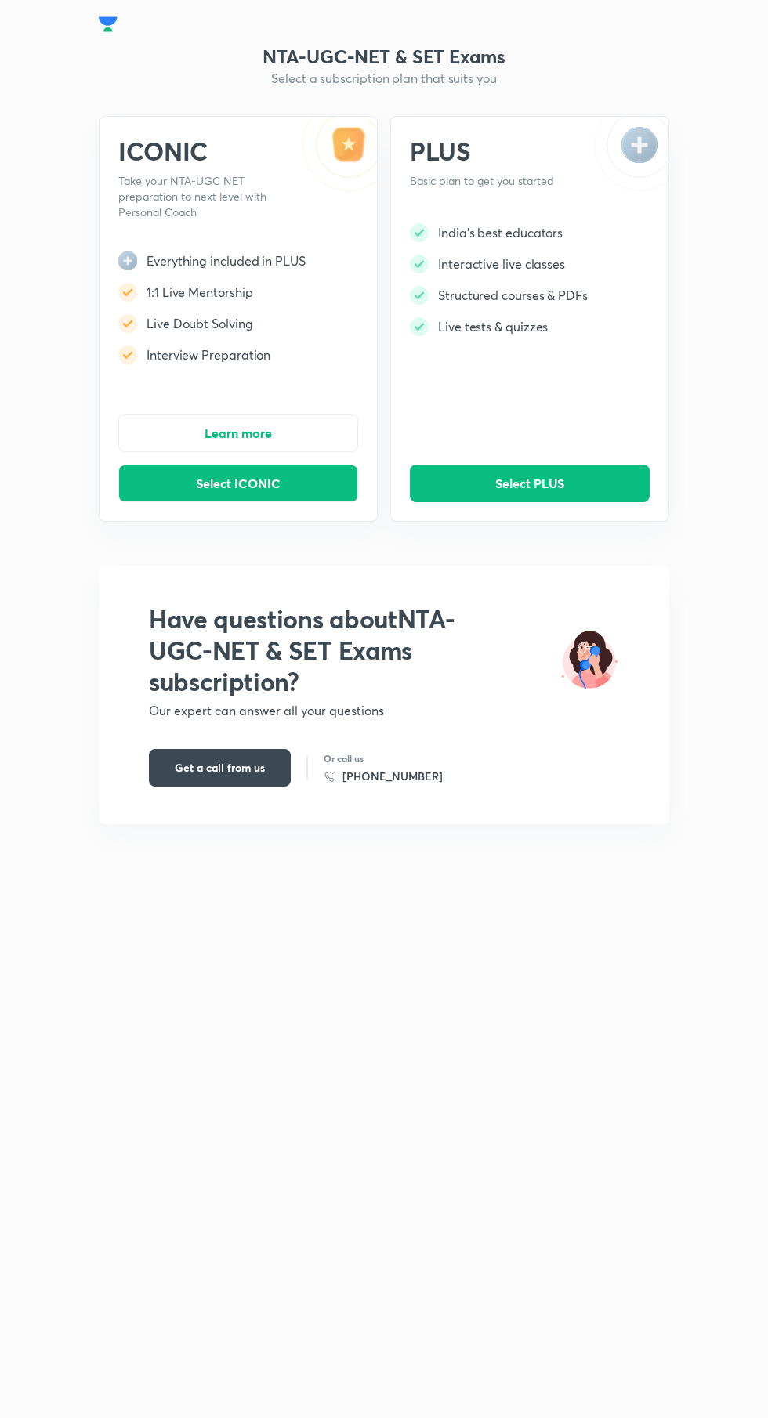
click at [437, 55] on h3 "NTA-UGC-NET & SET Exams" at bounding box center [384, 56] width 570 height 25
